Goal: Check status: Check status

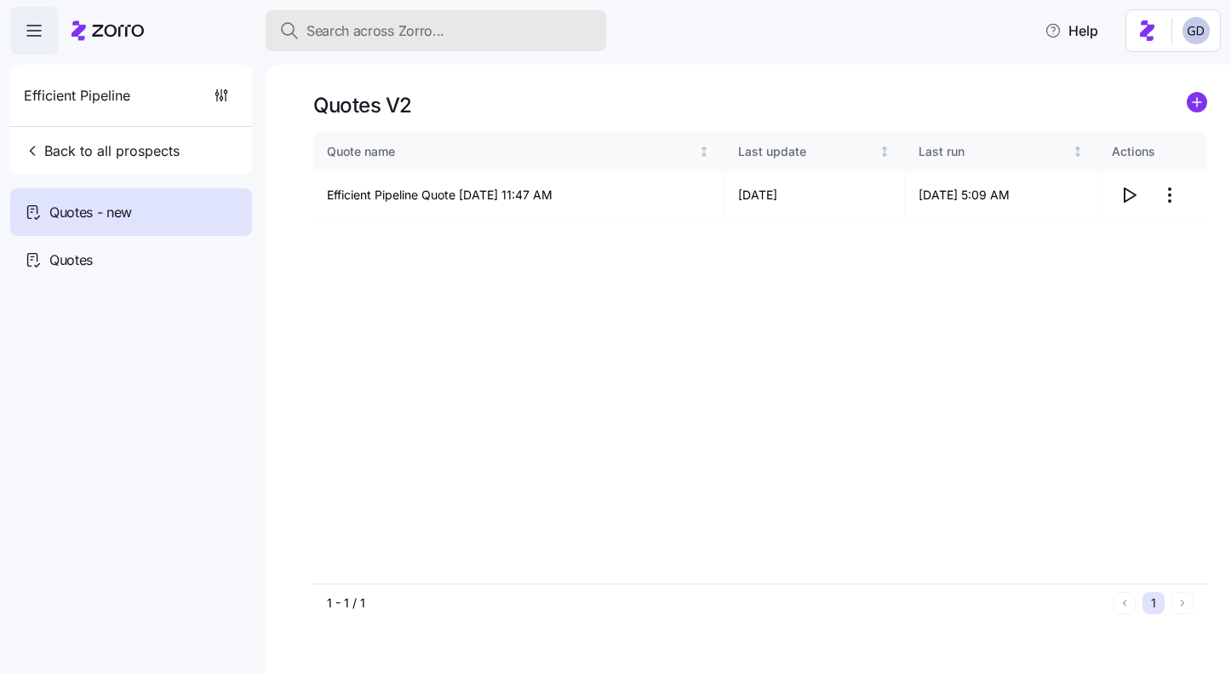
click at [388, 37] on span "Search across Zorro..." at bounding box center [376, 30] width 138 height 21
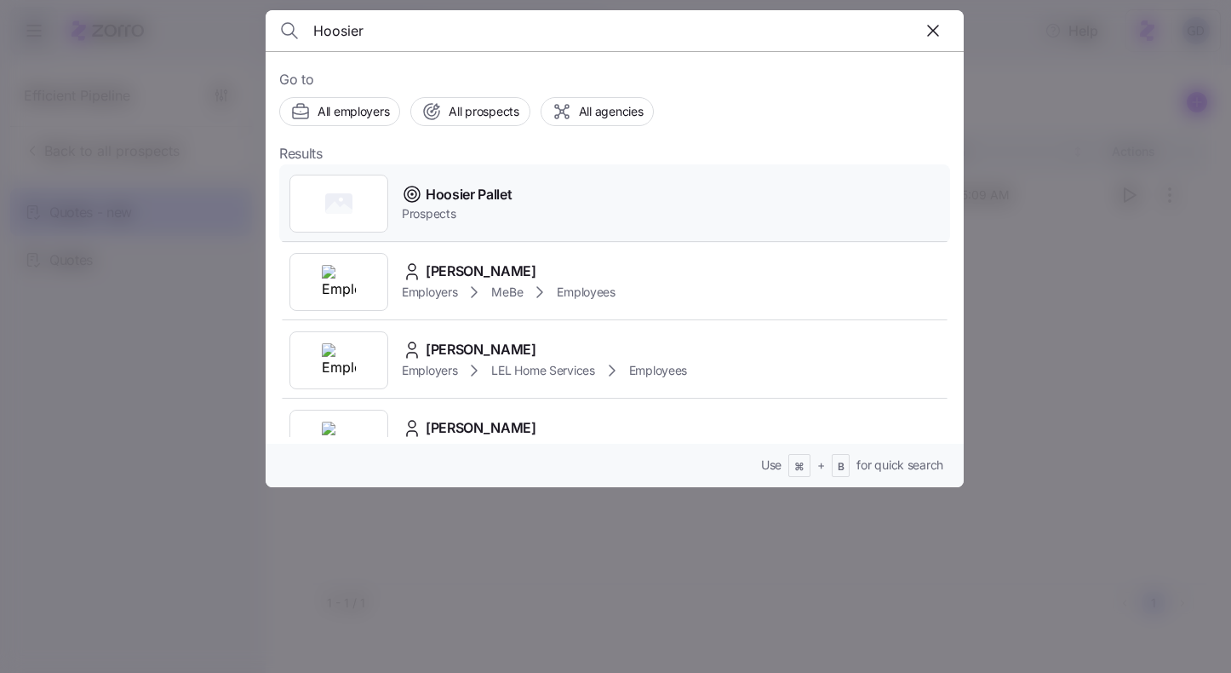
type input "Hoosier"
click at [444, 191] on span "Hoosier Pallet" at bounding box center [469, 194] width 87 height 21
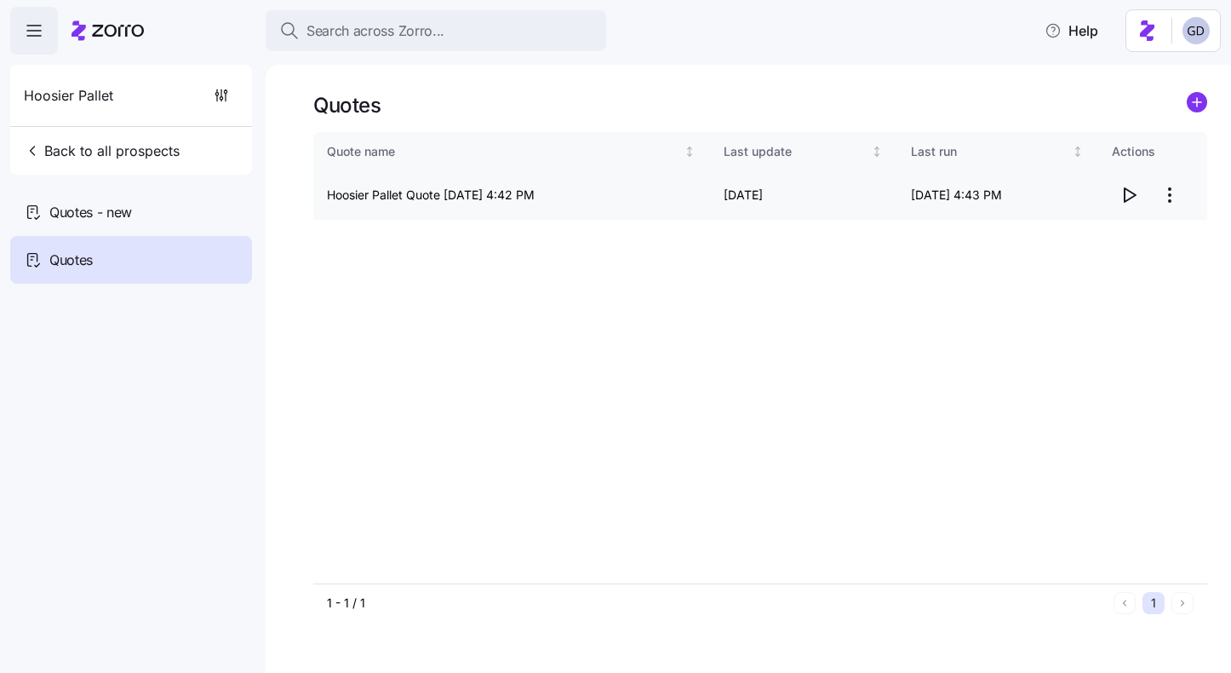
click at [1126, 201] on icon "button" at bounding box center [1130, 195] width 11 height 14
